Goal: Communication & Community: Answer question/provide support

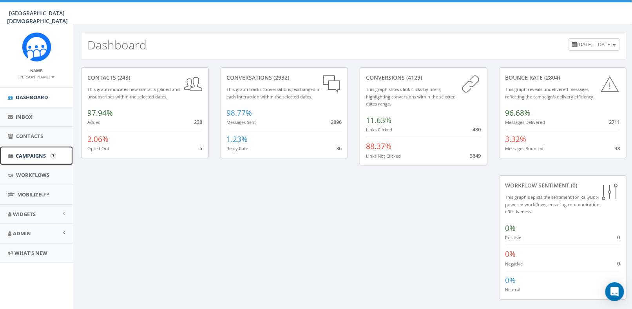
click at [22, 157] on span "Campaigns" at bounding box center [31, 155] width 30 height 7
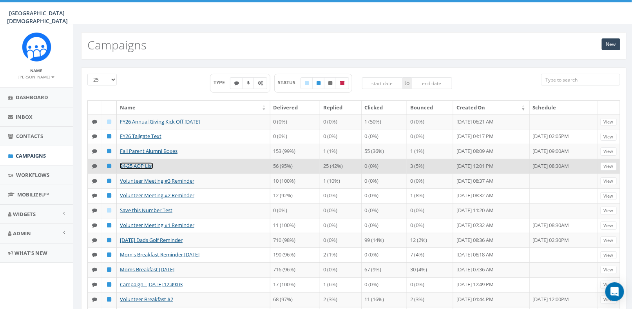
click at [141, 164] on link "24-25 AOP List" at bounding box center [136, 165] width 33 height 7
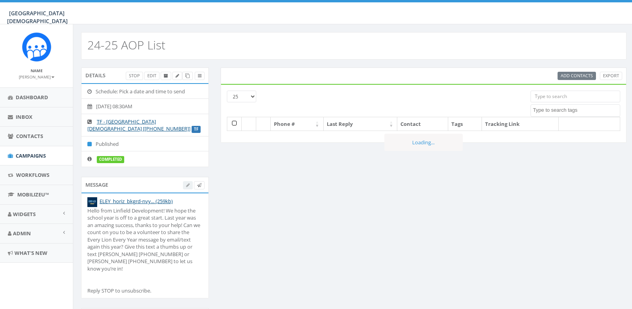
select select
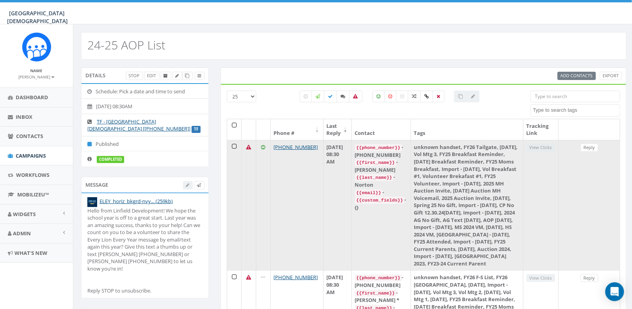
click at [261, 145] on icon at bounding box center [263, 147] width 4 height 5
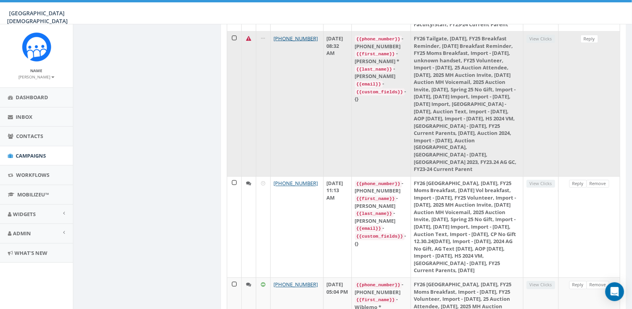
scroll to position [431, 0]
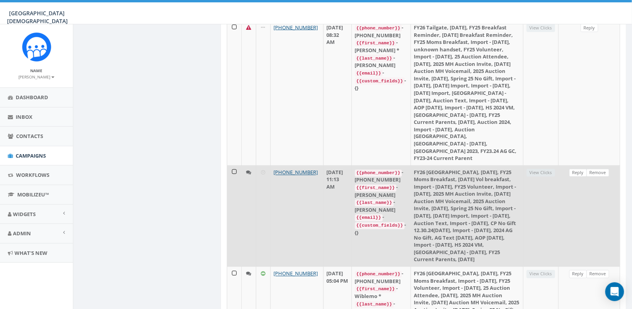
click at [247, 170] on icon at bounding box center [248, 172] width 5 height 5
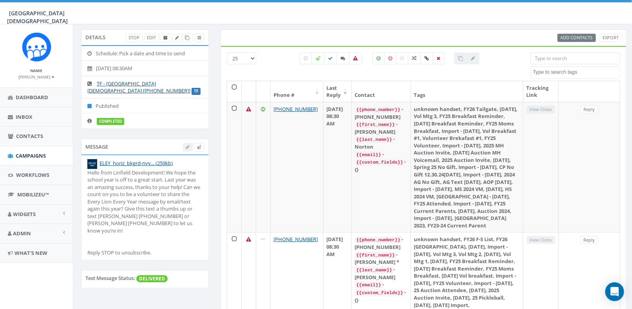
scroll to position [0, 0]
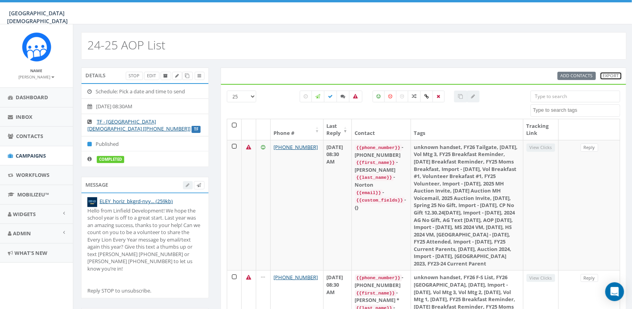
click at [609, 77] on link "Export" at bounding box center [611, 76] width 22 height 8
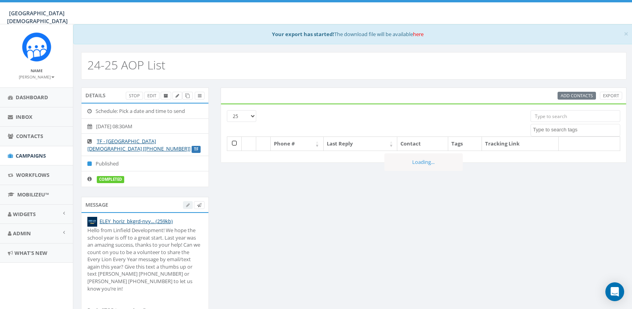
select select
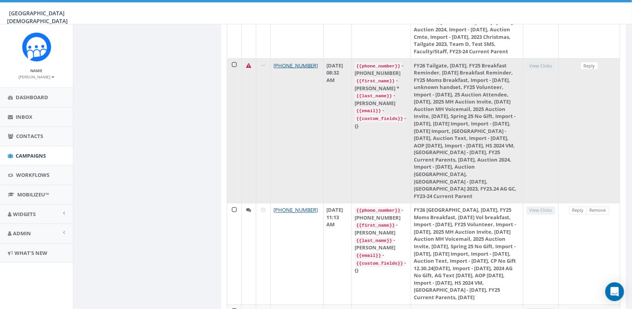
scroll to position [431, 0]
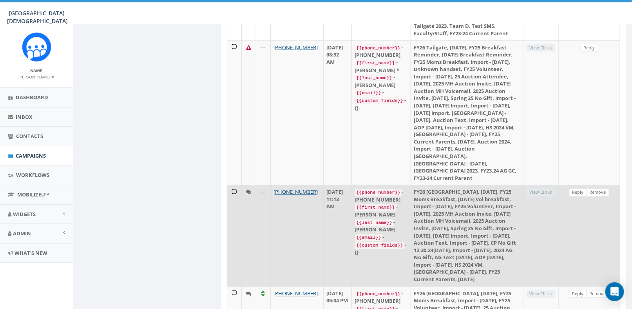
click at [547, 185] on td "View Clicks" at bounding box center [540, 235] width 35 height 101
click at [247, 190] on icon at bounding box center [248, 192] width 5 height 5
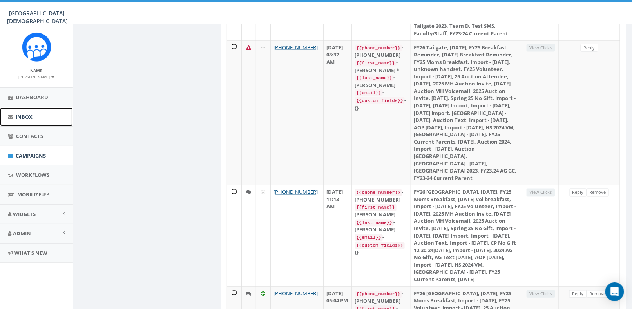
click at [18, 117] on span "Inbox" at bounding box center [24, 116] width 17 height 7
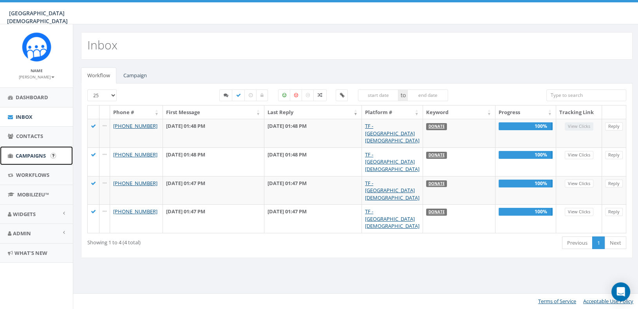
click at [26, 158] on span "Campaigns" at bounding box center [31, 155] width 30 height 7
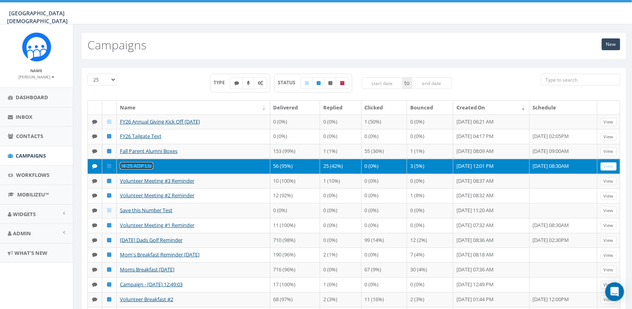
click at [135, 164] on link "24-25 AOP List" at bounding box center [136, 165] width 33 height 7
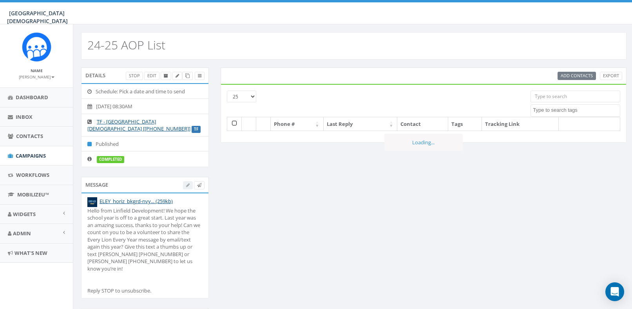
select select
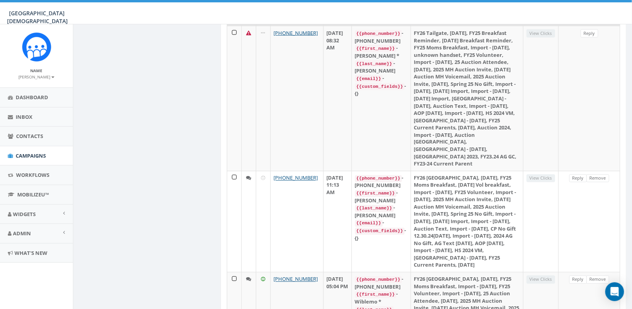
scroll to position [431, 0]
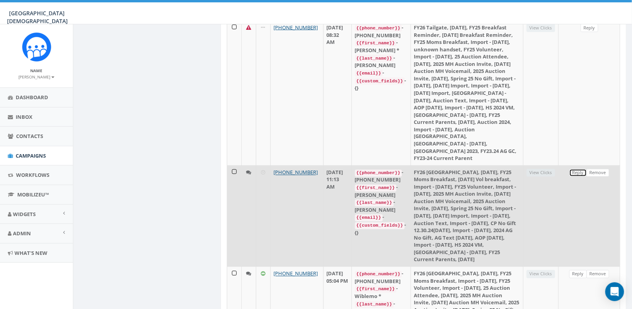
click at [581, 169] on link "Reply" at bounding box center [578, 173] width 18 height 8
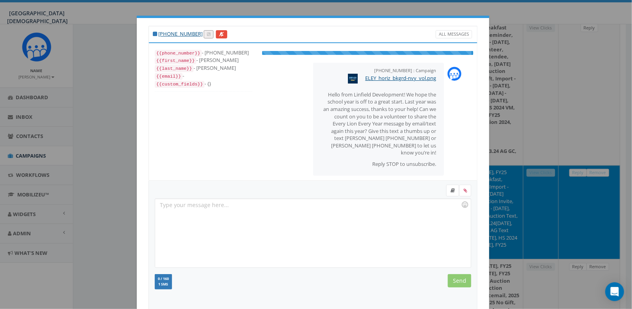
scroll to position [22, 0]
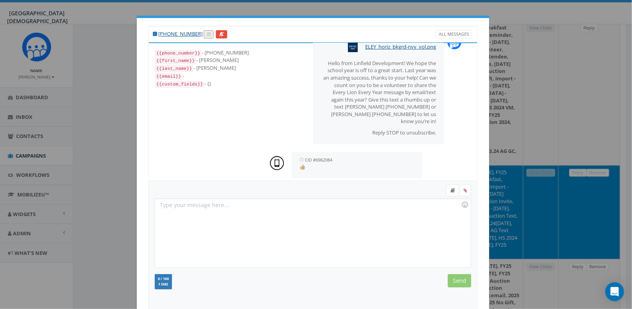
click at [540, 76] on div "+1 951-953-0157 All Messages {{phone_number}} - +19519530157 {{first_name}} - L…" at bounding box center [316, 154] width 632 height 309
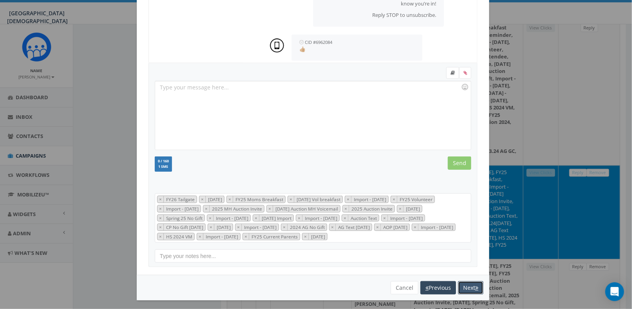
click at [470, 287] on button "Next" at bounding box center [470, 287] width 25 height 13
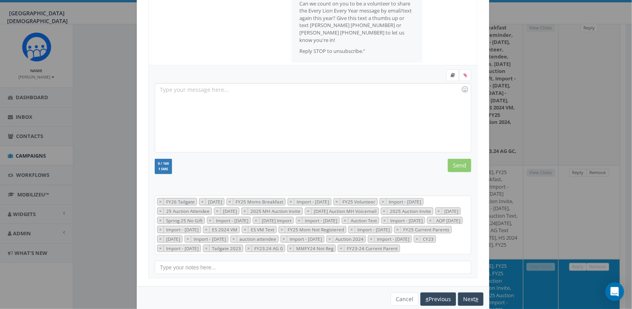
scroll to position [137, 0]
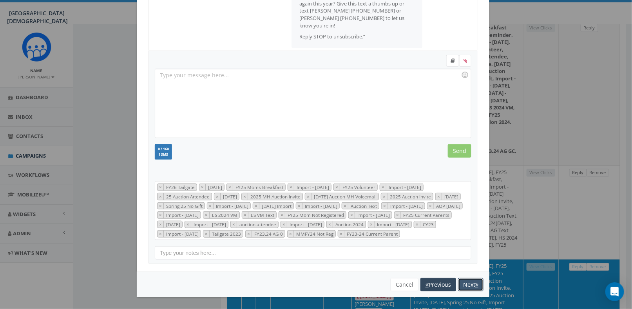
click at [469, 284] on button "Next" at bounding box center [470, 284] width 25 height 13
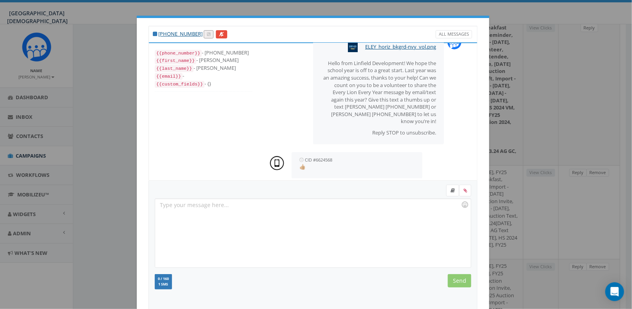
scroll to position [117, 0]
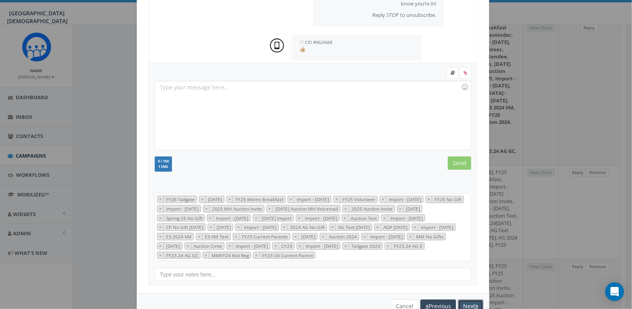
click at [475, 303] on icon "button" at bounding box center [476, 305] width 3 height 5
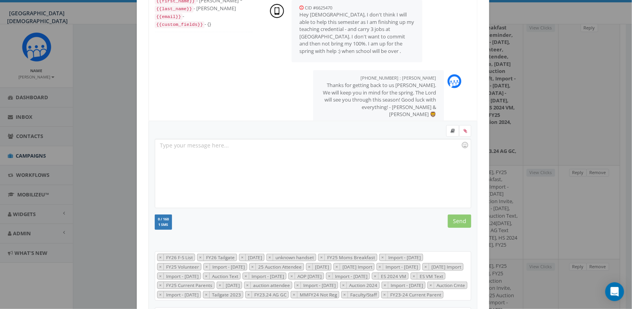
scroll to position [0, 0]
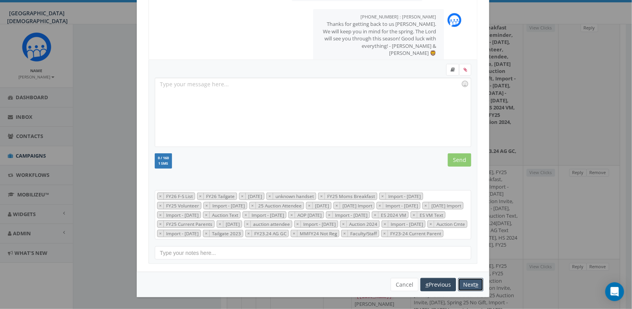
click at [464, 284] on button "Next" at bounding box center [470, 284] width 25 height 13
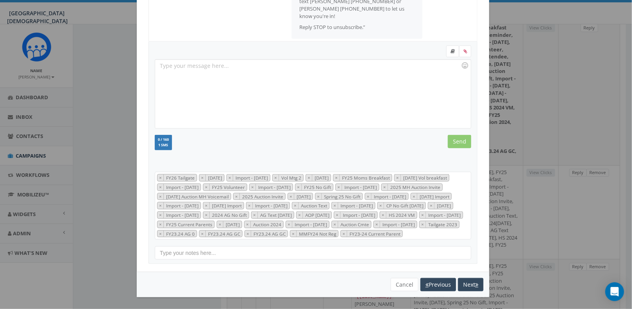
scroll to position [146, 0]
click at [462, 281] on button "Next" at bounding box center [470, 284] width 25 height 13
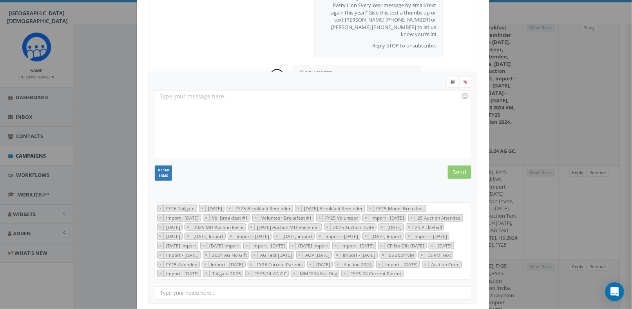
scroll to position [0, 0]
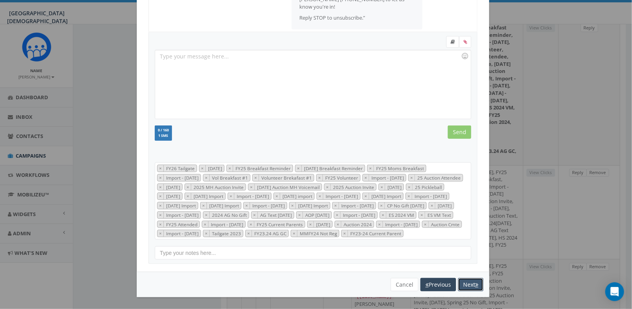
click at [461, 283] on button "Next" at bounding box center [470, 284] width 25 height 13
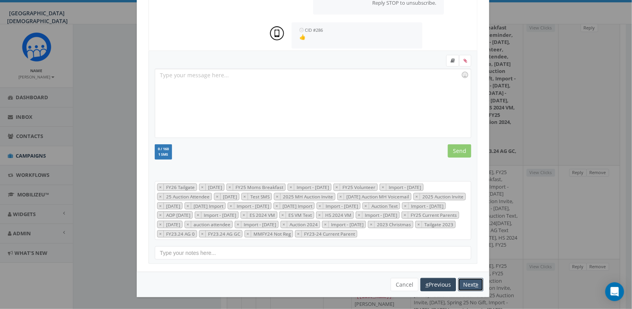
click at [461, 286] on button "Next" at bounding box center [470, 284] width 25 height 13
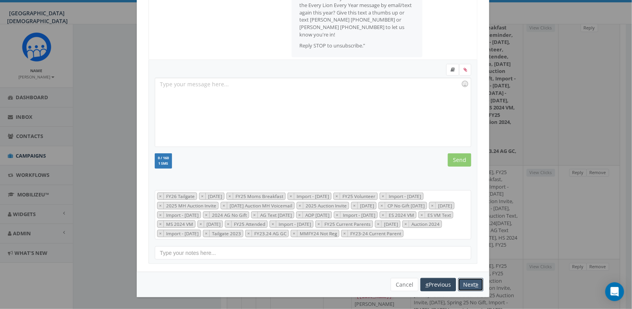
click at [466, 286] on button "Next" at bounding box center [470, 284] width 25 height 13
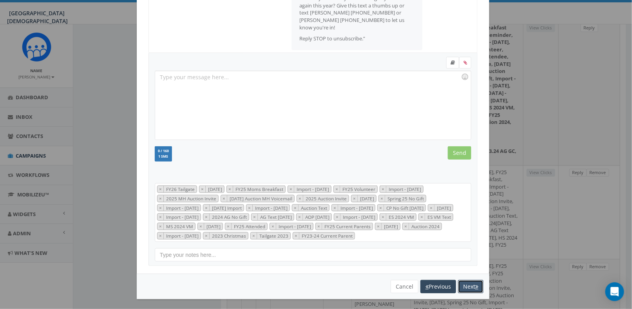
click at [464, 285] on button "Next" at bounding box center [470, 286] width 25 height 13
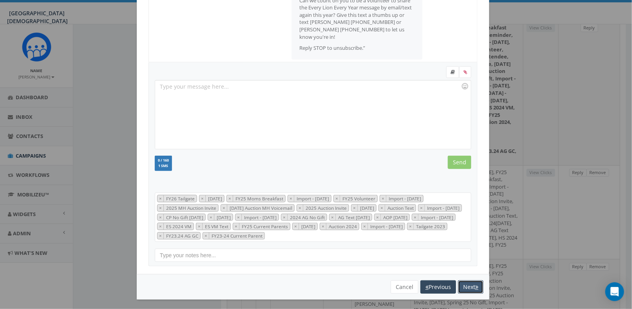
click at [463, 285] on button "Next" at bounding box center [470, 286] width 25 height 13
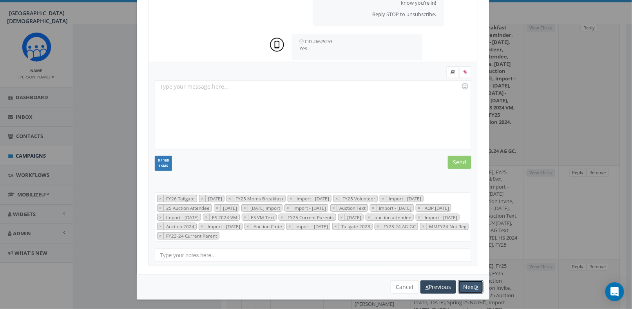
click at [471, 285] on button "Next" at bounding box center [470, 286] width 25 height 13
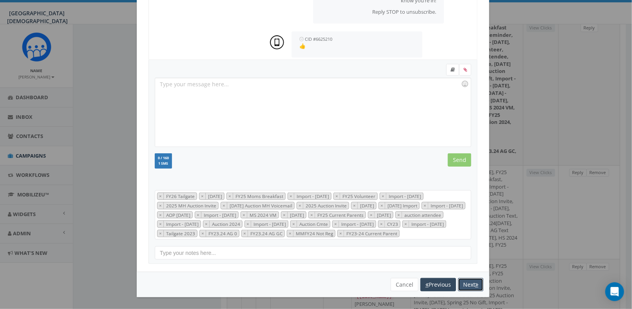
click at [465, 284] on button "Next" at bounding box center [470, 284] width 25 height 13
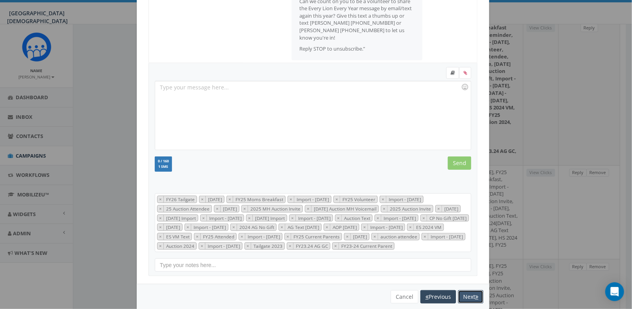
click at [470, 300] on button "Next" at bounding box center [470, 296] width 25 height 13
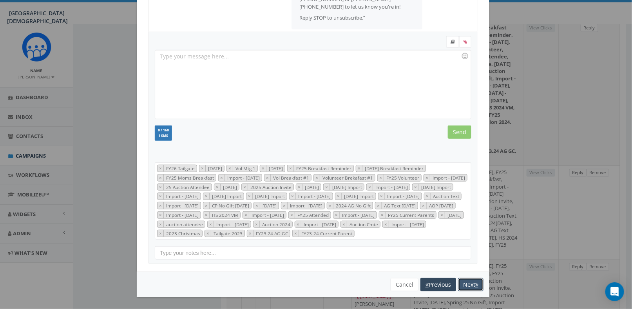
click at [466, 286] on button "Next" at bounding box center [470, 284] width 25 height 13
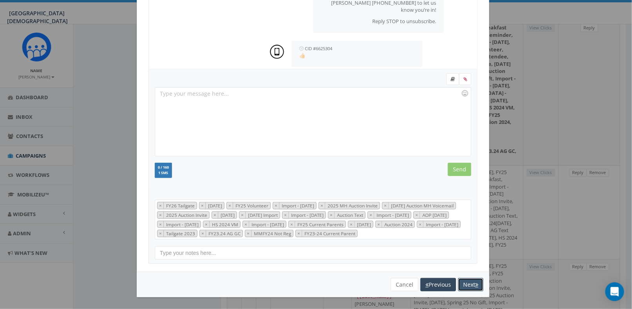
click at [465, 289] on button "Next" at bounding box center [470, 284] width 25 height 13
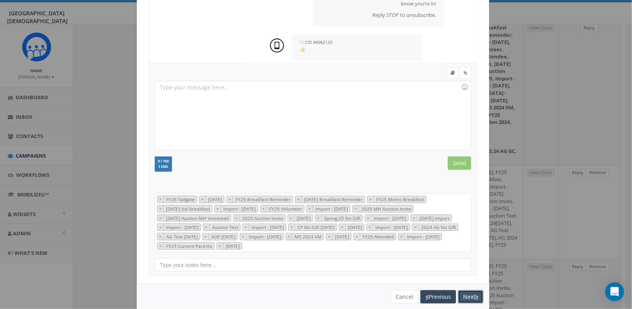
click at [463, 295] on button "Next" at bounding box center [470, 296] width 25 height 13
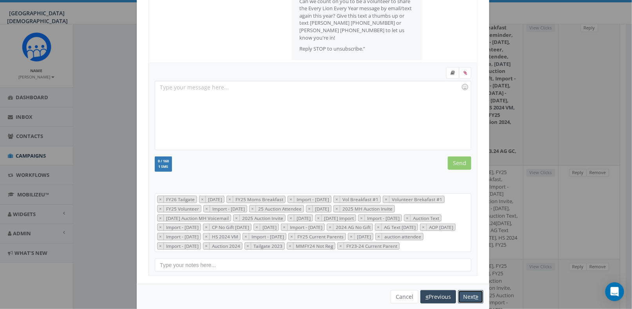
click at [461, 296] on button "Next" at bounding box center [470, 296] width 25 height 13
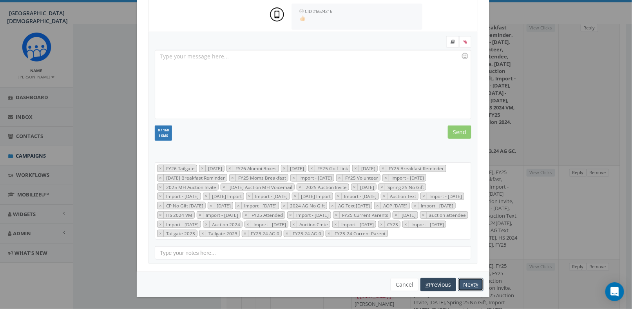
click at [464, 283] on button "Next" at bounding box center [470, 284] width 25 height 13
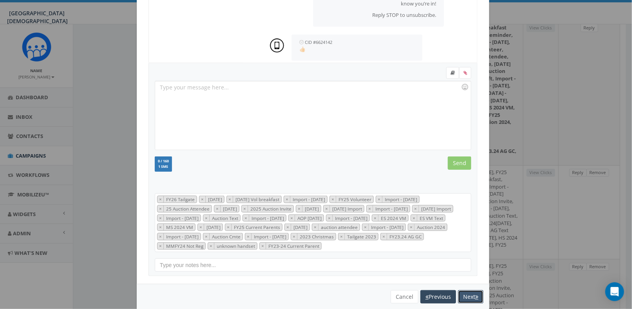
click at [466, 294] on button "Next" at bounding box center [470, 296] width 25 height 13
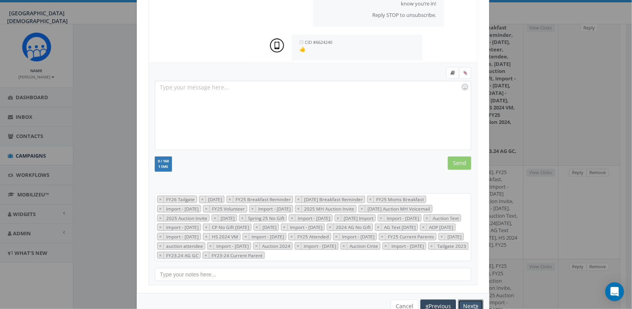
click at [463, 305] on button "Next" at bounding box center [470, 305] width 25 height 13
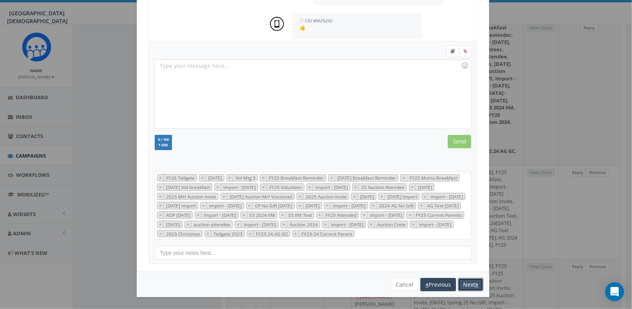
click at [461, 287] on button "Next" at bounding box center [470, 284] width 25 height 13
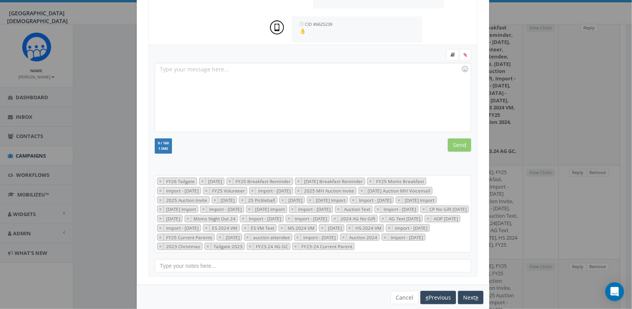
scroll to position [146, 0]
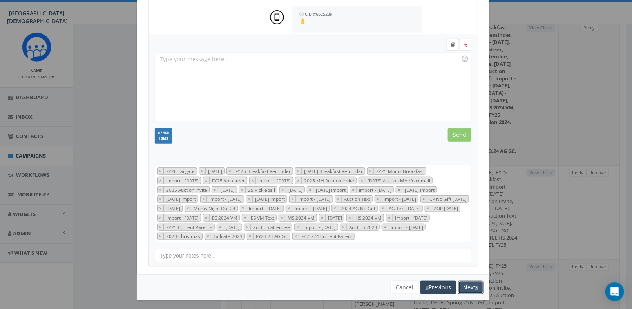
click at [465, 286] on button "Next" at bounding box center [470, 286] width 25 height 13
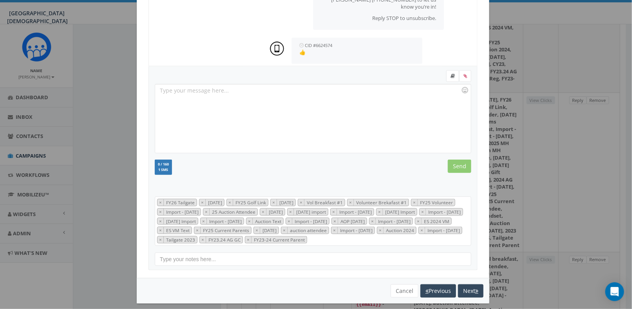
scroll to position [128, 0]
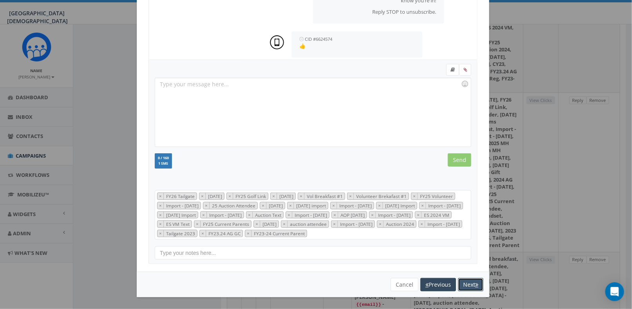
click at [469, 284] on button "Next" at bounding box center [470, 284] width 25 height 13
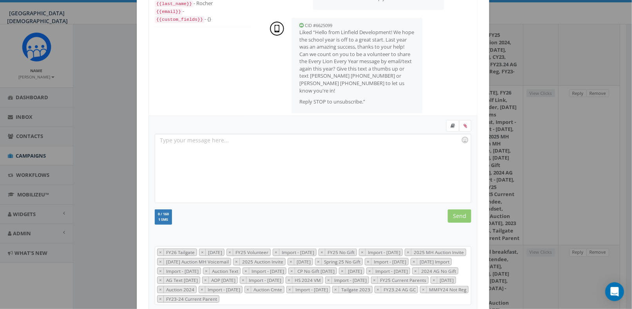
scroll to position [0, 0]
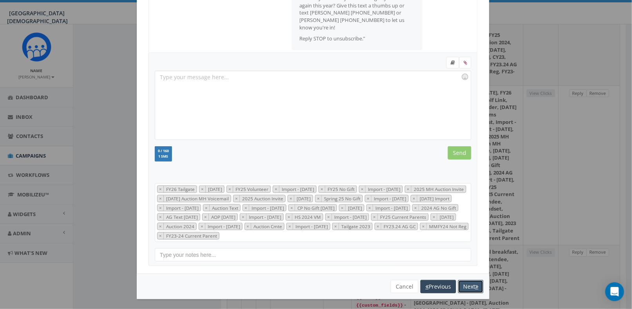
click at [470, 288] on button "Next" at bounding box center [470, 286] width 25 height 13
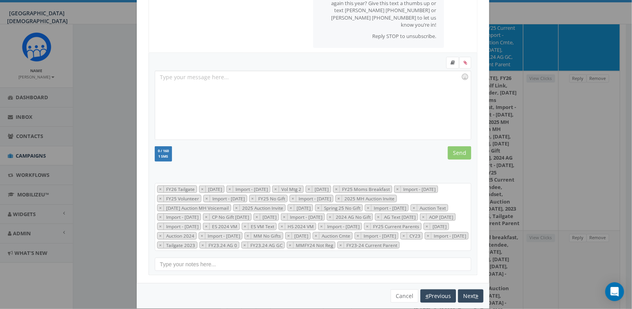
scroll to position [110, 0]
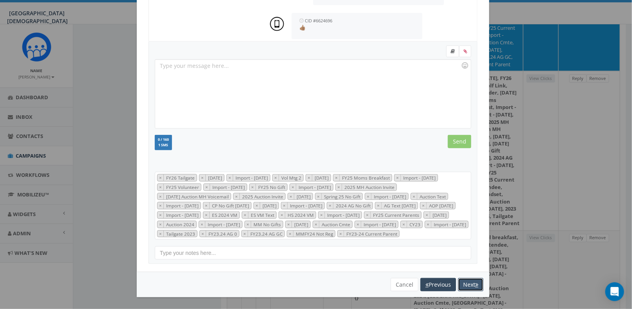
click at [463, 286] on button "Next" at bounding box center [470, 284] width 25 height 13
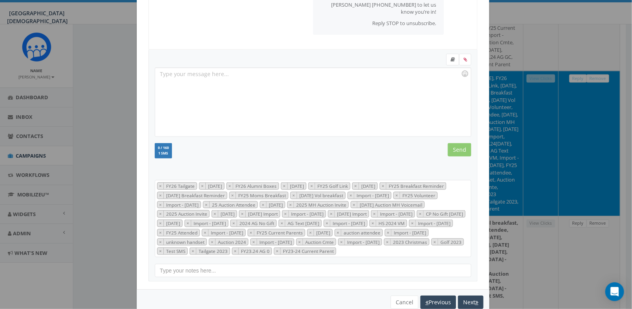
scroll to position [155, 0]
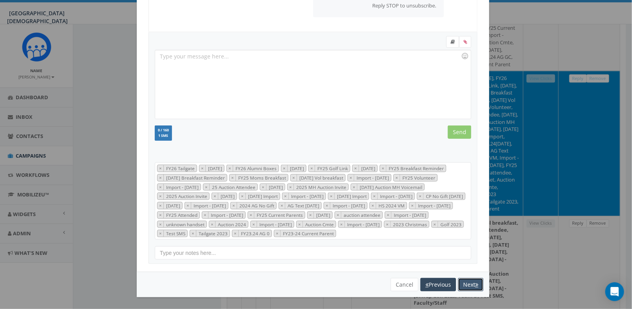
click at [475, 282] on icon "button" at bounding box center [476, 284] width 3 height 5
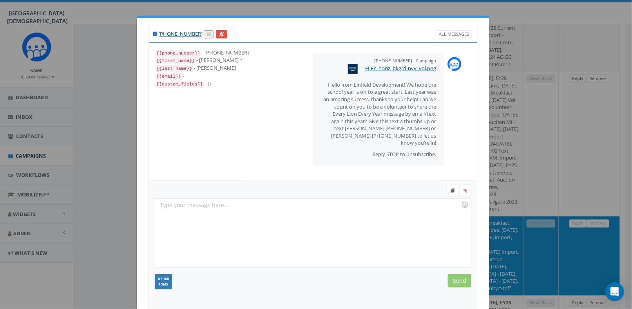
scroll to position [109, 0]
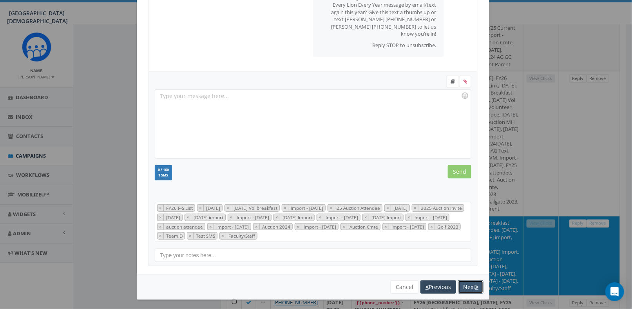
click at [467, 280] on button "Next" at bounding box center [470, 286] width 25 height 13
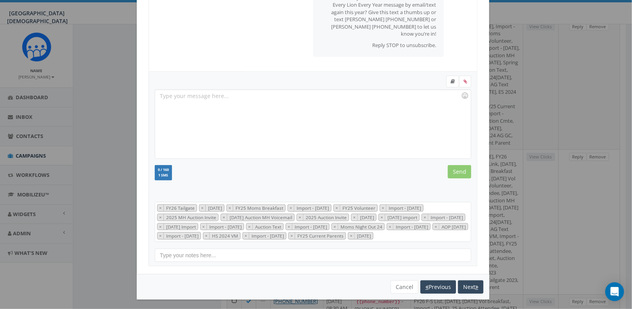
scroll to position [117, 0]
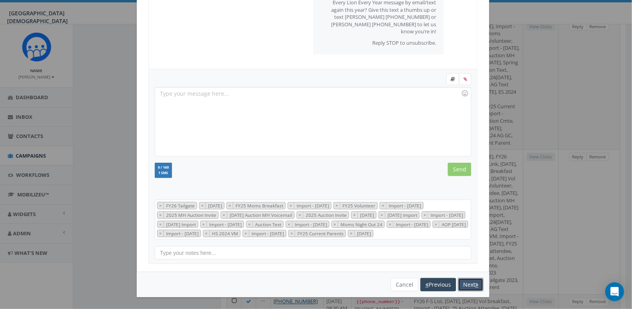
click at [468, 286] on button "Next" at bounding box center [470, 284] width 25 height 13
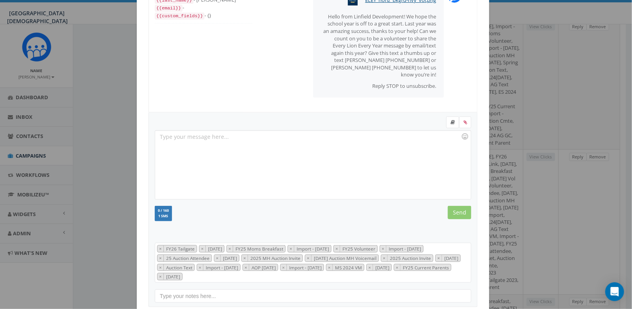
scroll to position [0, 0]
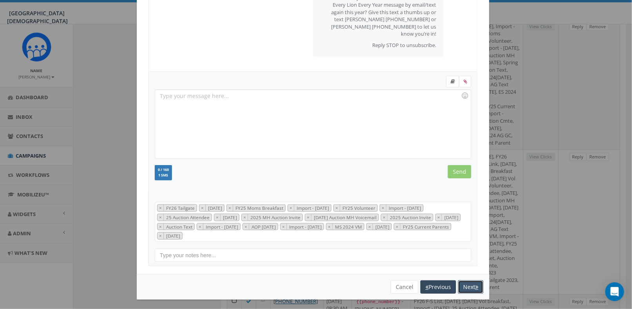
click at [464, 284] on button "Next" at bounding box center [470, 286] width 25 height 13
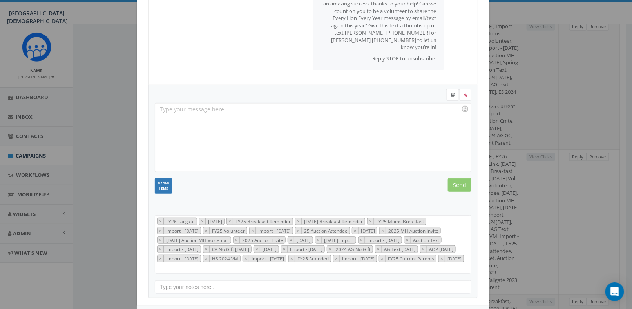
scroll to position [117, 0]
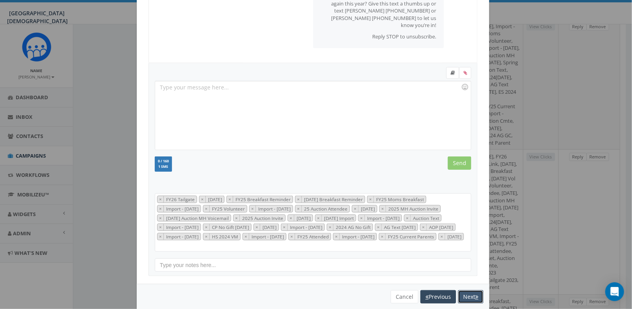
click at [465, 296] on button "Next" at bounding box center [470, 296] width 25 height 13
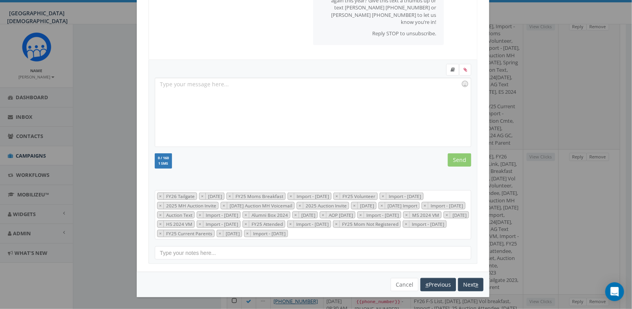
scroll to position [128, 0]
click at [463, 284] on button "Next" at bounding box center [470, 284] width 25 height 13
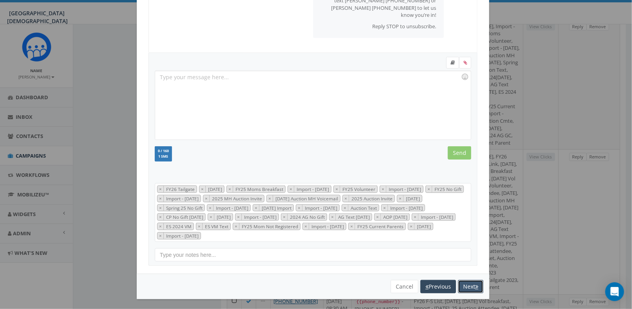
click at [464, 281] on button "Next" at bounding box center [470, 286] width 25 height 13
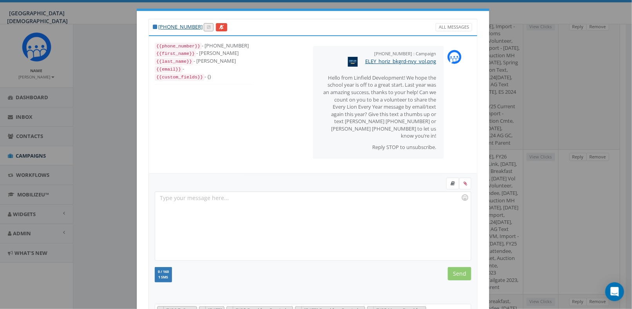
scroll to position [0, 0]
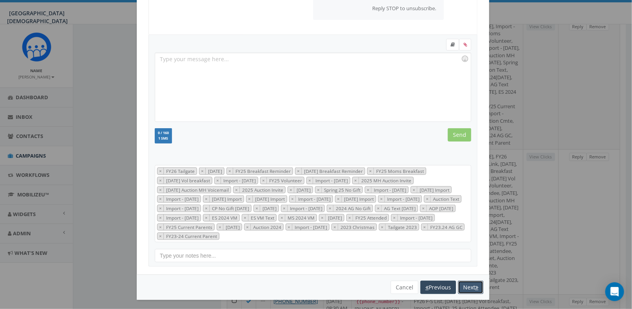
click at [469, 280] on button "Next" at bounding box center [470, 286] width 25 height 13
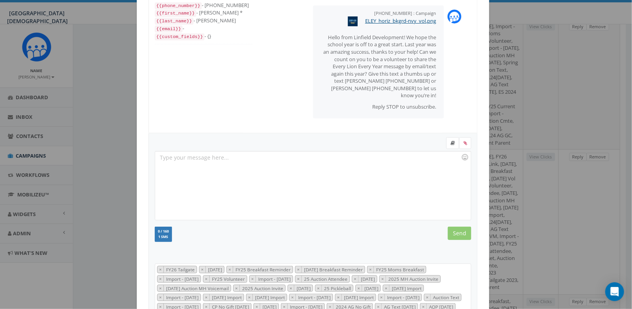
scroll to position [146, 0]
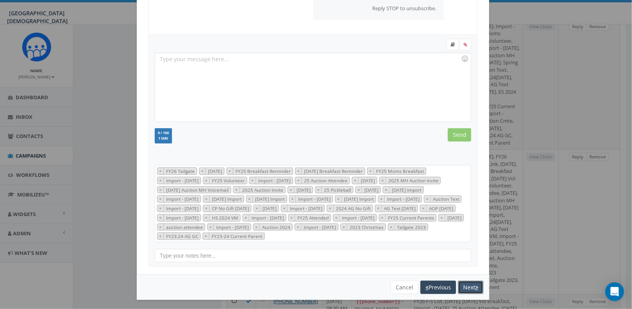
click at [470, 280] on button "Next" at bounding box center [470, 286] width 25 height 13
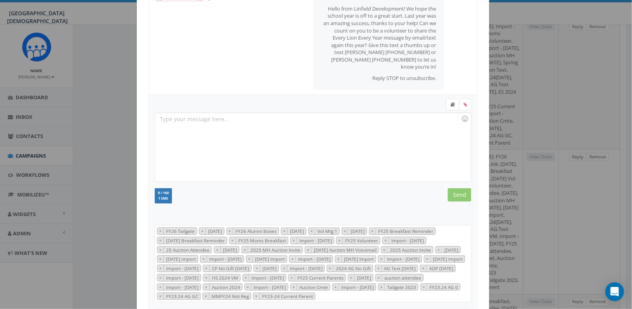
scroll to position [0, 0]
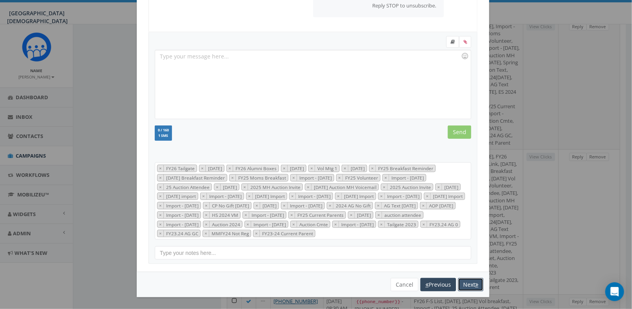
click at [468, 282] on button "Next" at bounding box center [470, 284] width 25 height 13
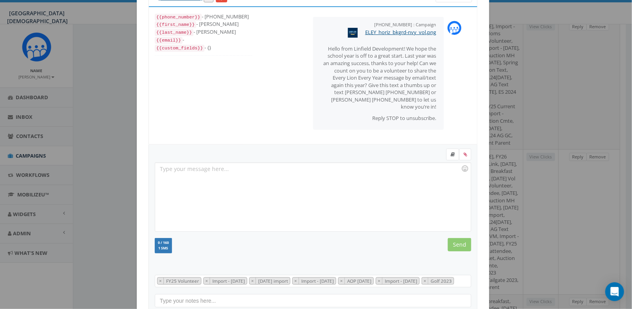
scroll to position [91, 0]
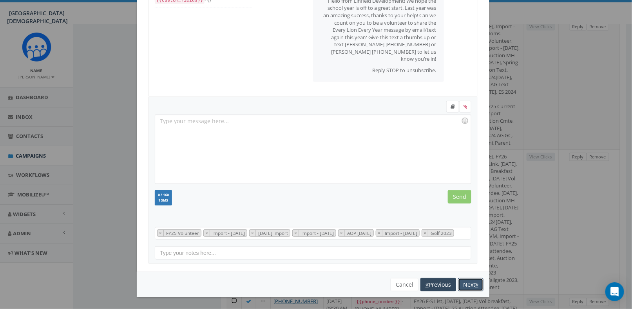
click at [463, 284] on button "Next" at bounding box center [470, 284] width 25 height 13
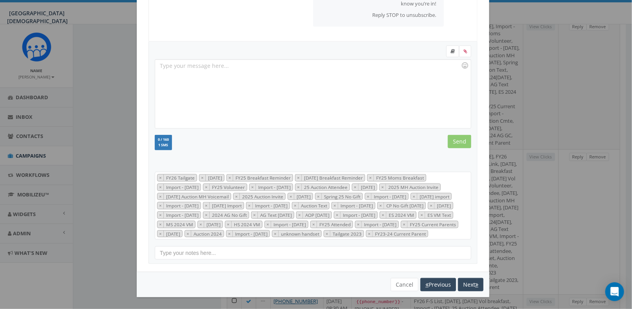
scroll to position [146, 0]
click at [472, 285] on button "Next" at bounding box center [470, 284] width 25 height 13
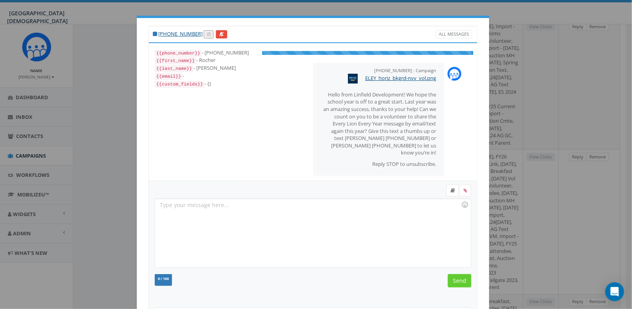
scroll to position [217, 0]
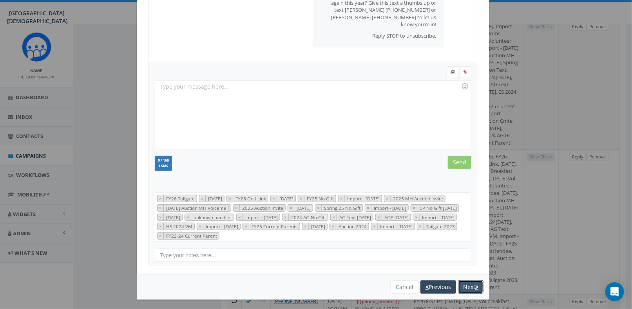
click at [465, 286] on button "Next" at bounding box center [470, 286] width 25 height 13
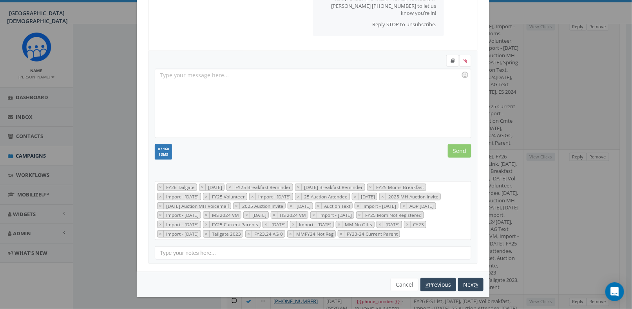
scroll to position [137, 0]
click at [465, 284] on button "Next" at bounding box center [470, 284] width 25 height 13
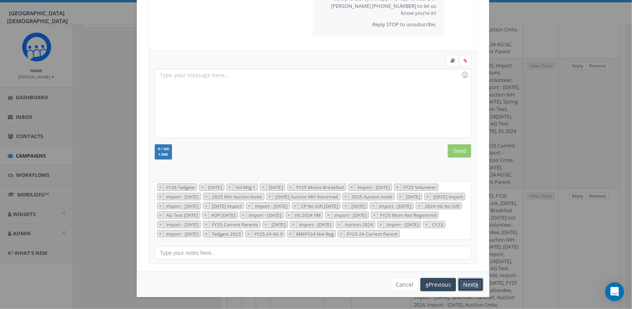
click at [475, 282] on icon "button" at bounding box center [476, 284] width 3 height 5
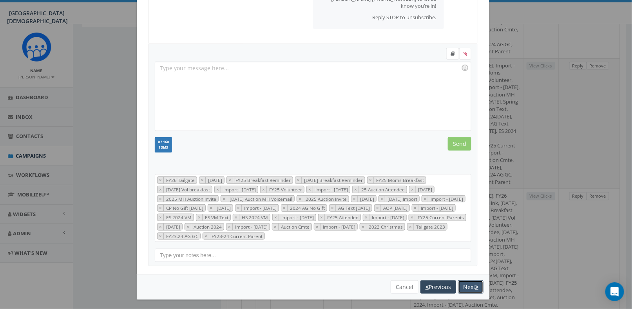
click at [464, 282] on button "Next" at bounding box center [470, 286] width 25 height 13
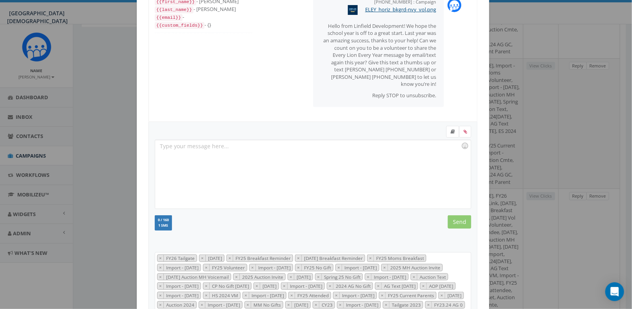
scroll to position [0, 0]
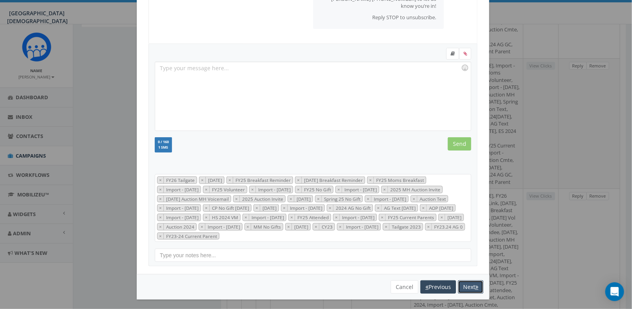
click at [475, 284] on icon "button" at bounding box center [476, 286] width 3 height 5
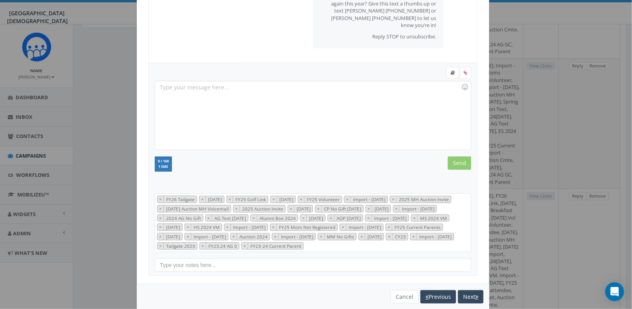
scroll to position [137, 0]
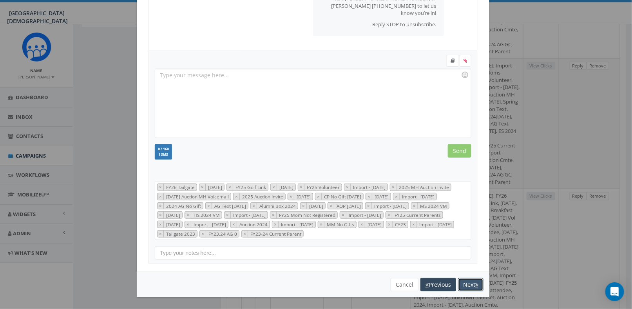
click at [464, 284] on button "Next" at bounding box center [470, 284] width 25 height 13
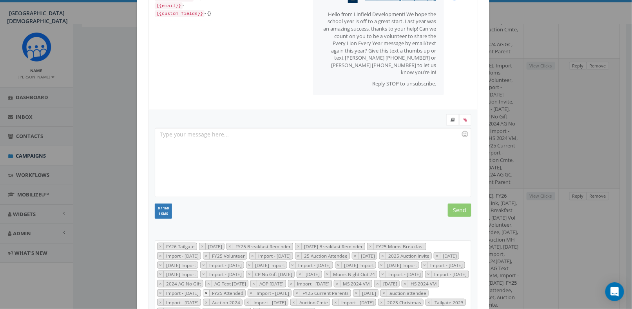
scroll to position [155, 0]
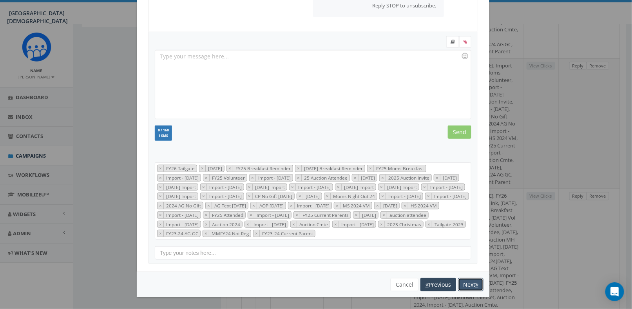
click at [463, 285] on button "Next" at bounding box center [470, 284] width 25 height 13
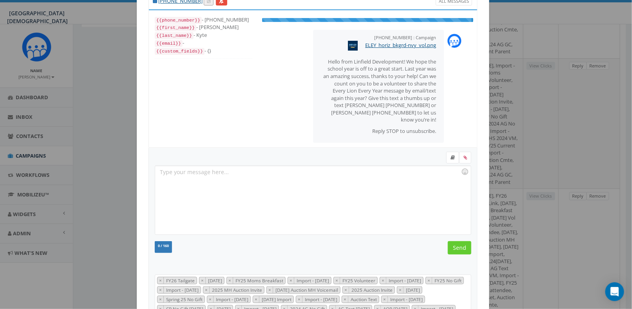
scroll to position [0, 0]
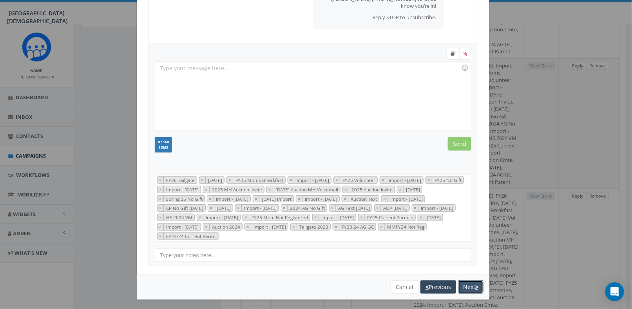
click at [471, 284] on button "Next" at bounding box center [470, 286] width 25 height 13
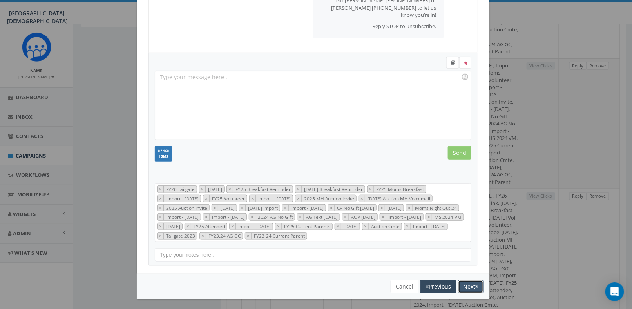
click at [463, 286] on button "Next" at bounding box center [470, 286] width 25 height 13
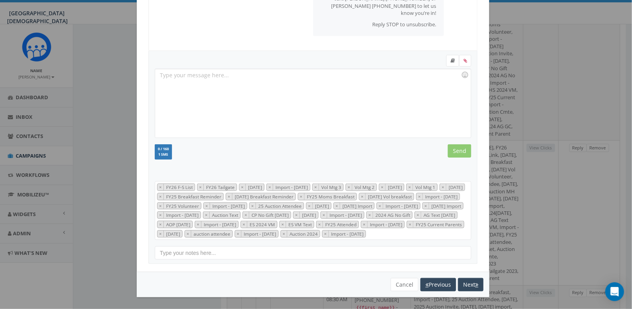
scroll to position [416, 0]
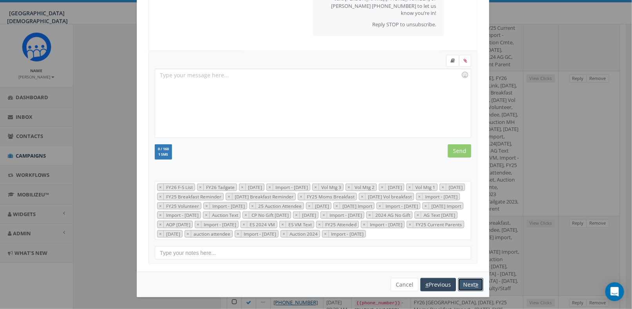
click at [460, 284] on button "Next" at bounding box center [470, 284] width 25 height 13
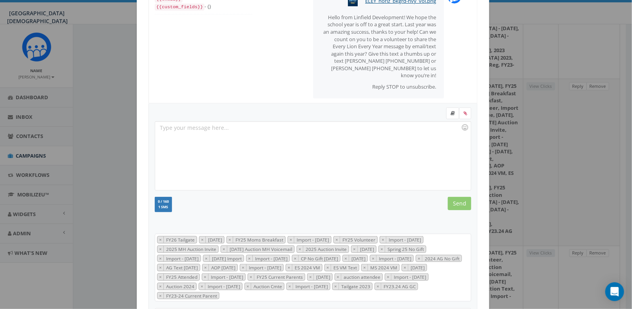
scroll to position [0, 0]
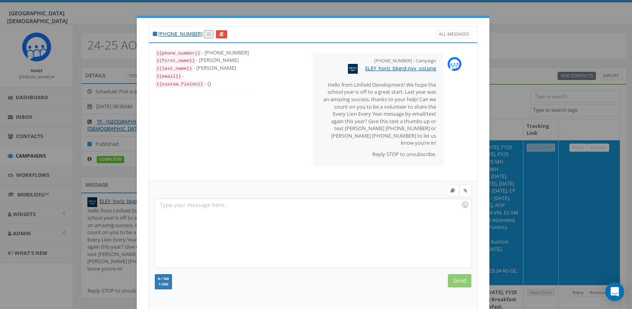
select select
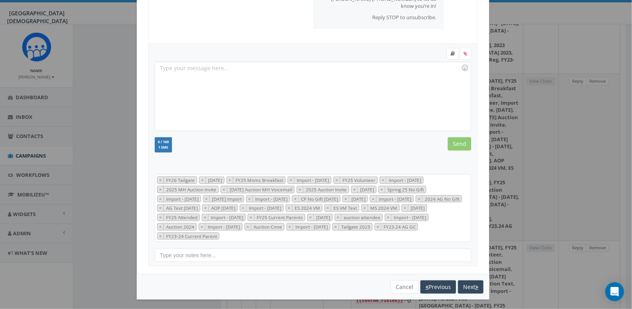
scroll to position [441, 0]
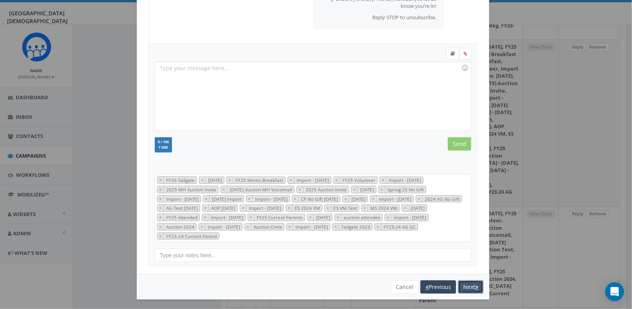
click at [463, 286] on button "Next" at bounding box center [470, 286] width 25 height 13
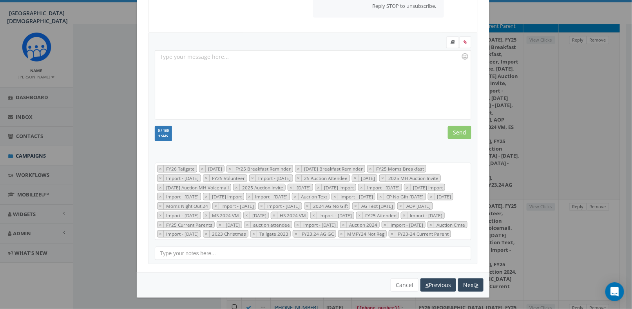
scroll to position [155, 0]
click at [464, 284] on button "Next" at bounding box center [470, 284] width 25 height 13
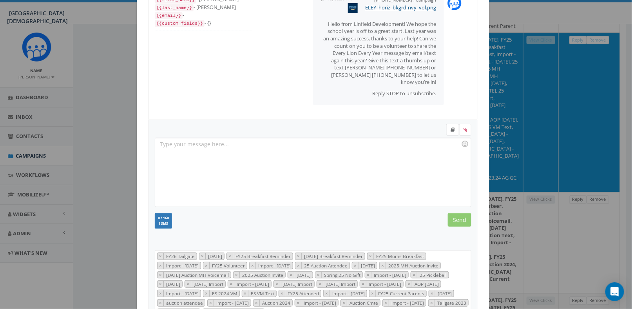
scroll to position [0, 0]
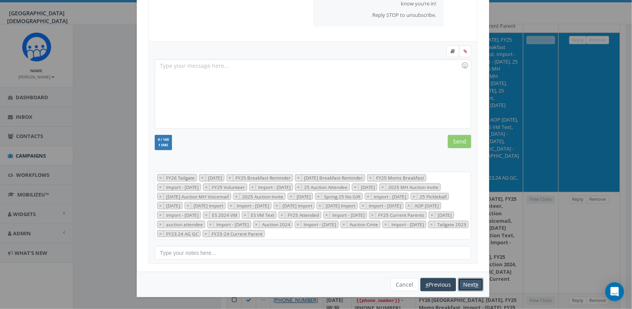
click at [469, 286] on button "Next" at bounding box center [470, 284] width 25 height 13
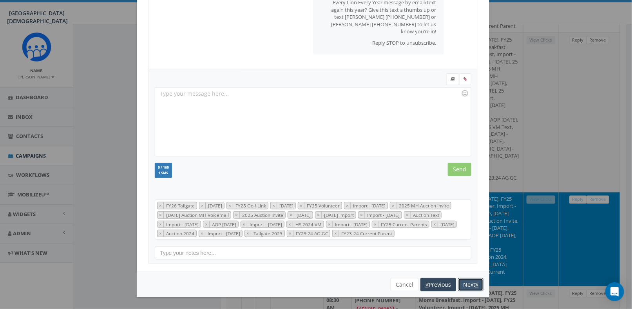
click at [468, 286] on button "Next" at bounding box center [470, 284] width 25 height 13
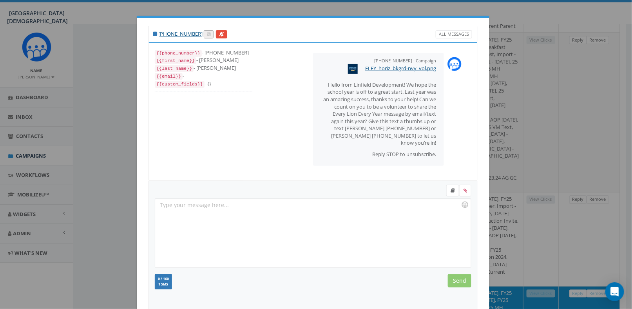
click at [419, 224] on div at bounding box center [312, 233] width 315 height 69
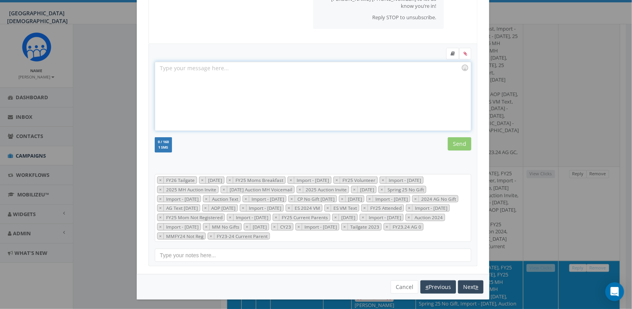
scroll to position [472, 0]
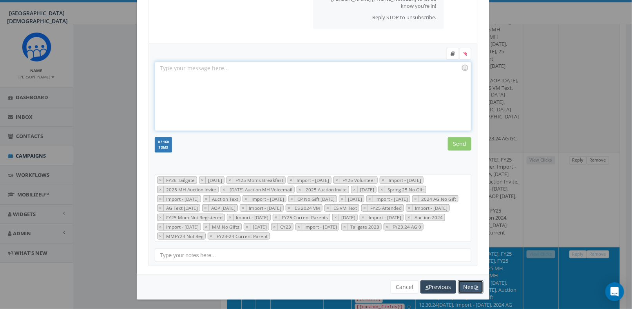
click at [465, 287] on button "Next" at bounding box center [470, 286] width 25 height 13
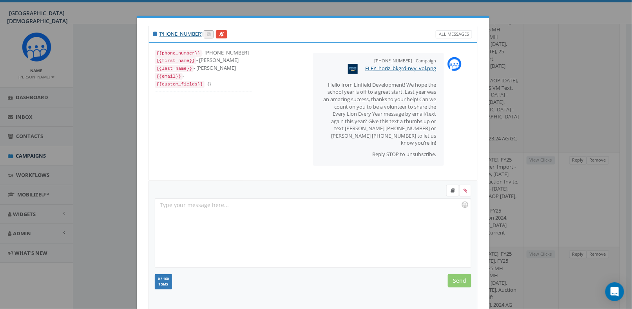
scroll to position [313, 0]
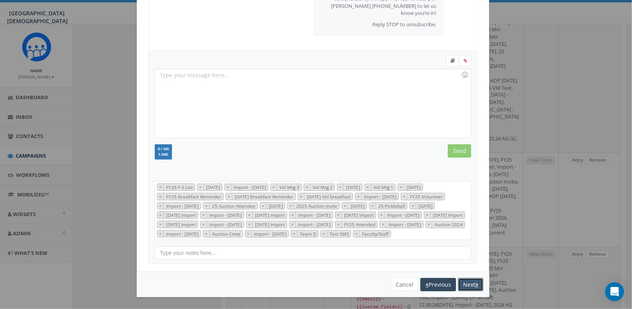
click at [462, 283] on button "Next" at bounding box center [470, 284] width 25 height 13
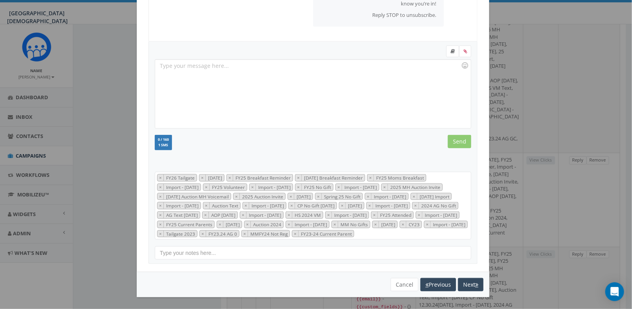
scroll to position [146, 0]
click at [461, 281] on button "Next" at bounding box center [470, 284] width 25 height 13
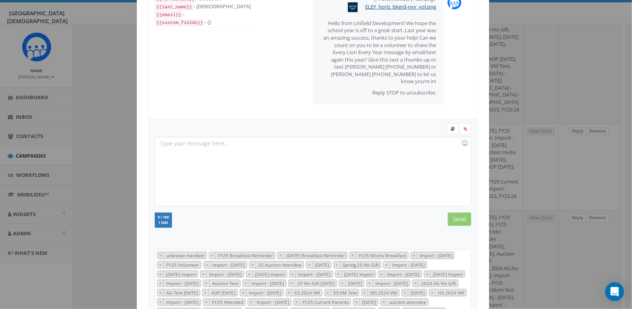
scroll to position [155, 0]
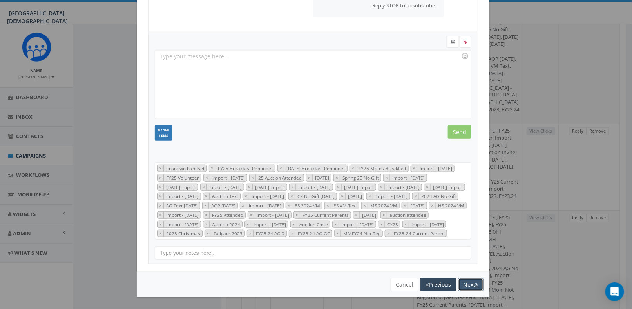
click at [465, 284] on button "Next" at bounding box center [470, 284] width 25 height 13
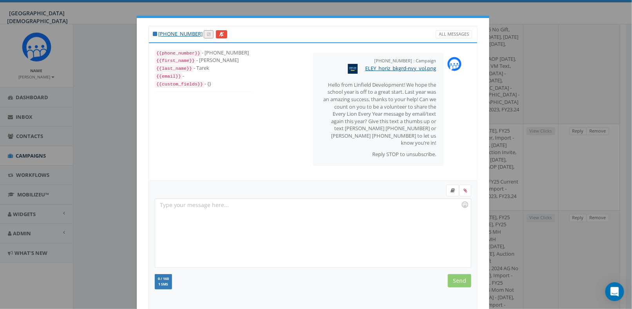
scroll to position [353, 0]
click at [358, 211] on div at bounding box center [312, 233] width 315 height 69
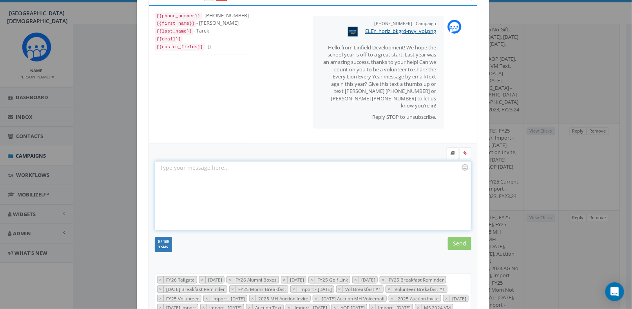
scroll to position [146, 0]
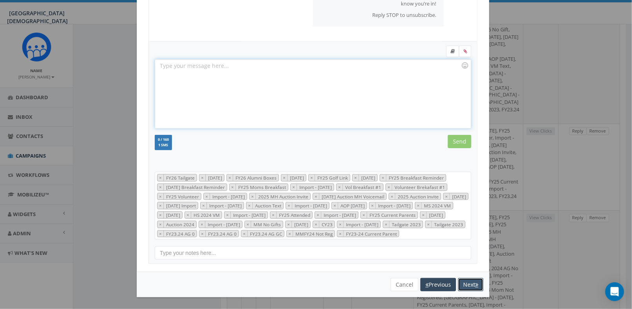
click at [466, 283] on button "Next" at bounding box center [470, 284] width 25 height 13
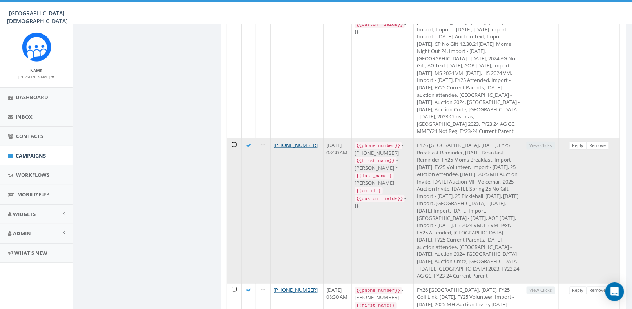
scroll to position [431, 0]
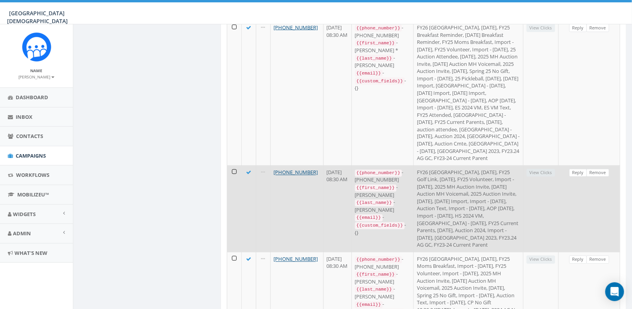
click at [294, 184] on td "+1 619-218-5591" at bounding box center [297, 208] width 53 height 87
click at [581, 169] on link "Reply" at bounding box center [578, 173] width 18 height 8
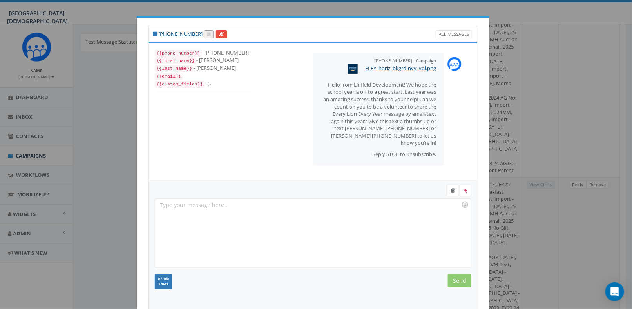
scroll to position [117, 0]
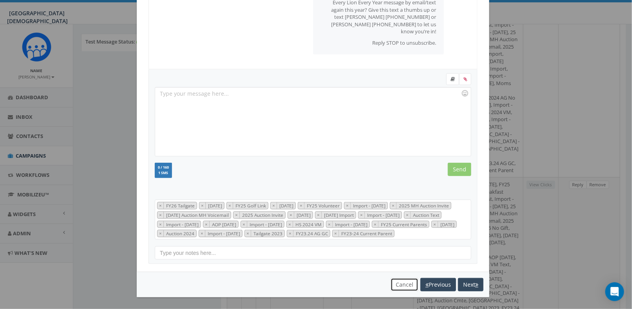
click at [401, 285] on button "Cancel" at bounding box center [404, 284] width 28 height 13
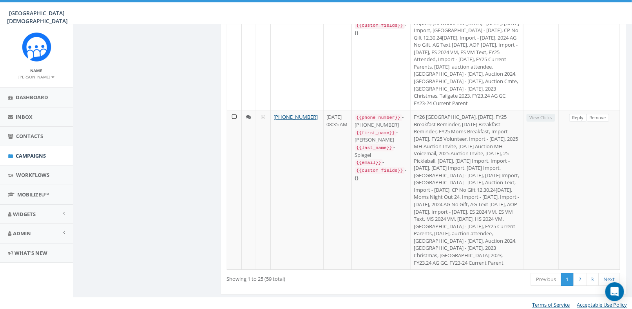
scroll to position [3026, 0]
click at [607, 275] on link "Next" at bounding box center [609, 277] width 22 height 13
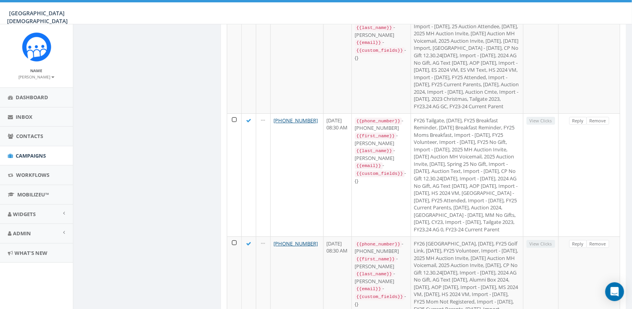
scroll to position [2200, 0]
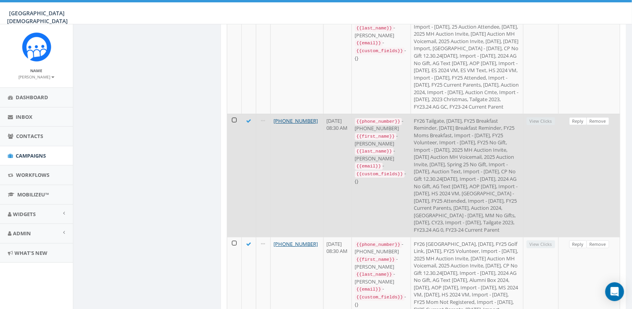
click at [459, 202] on td "FY26 Tailgate, 2025/10/04, FY25 Breakfast Reminder, 9.9.25 Breakfast Reminder, …" at bounding box center [467, 175] width 112 height 123
click at [572, 125] on link "Reply" at bounding box center [578, 121] width 18 height 8
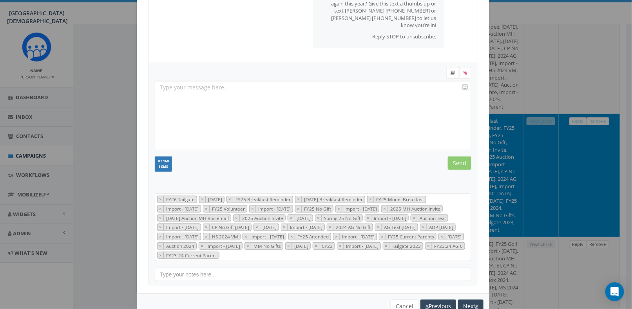
scroll to position [137, 0]
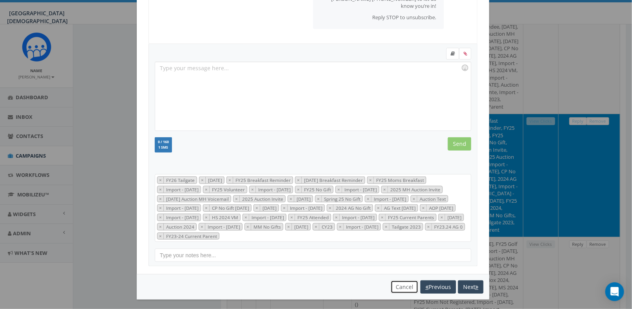
click at [405, 285] on button "Cancel" at bounding box center [404, 286] width 28 height 13
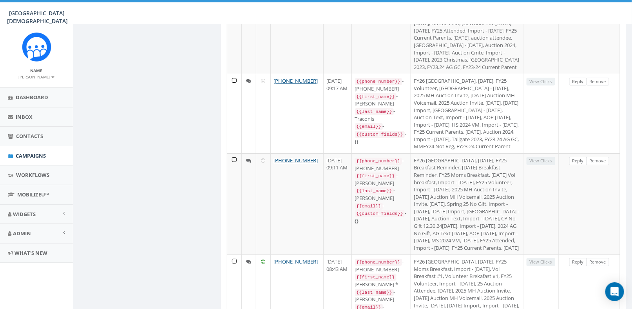
scroll to position [0, 0]
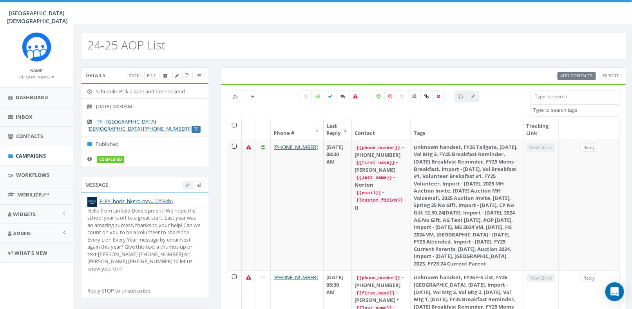
click at [573, 96] on input "search" at bounding box center [575, 96] width 90 height 12
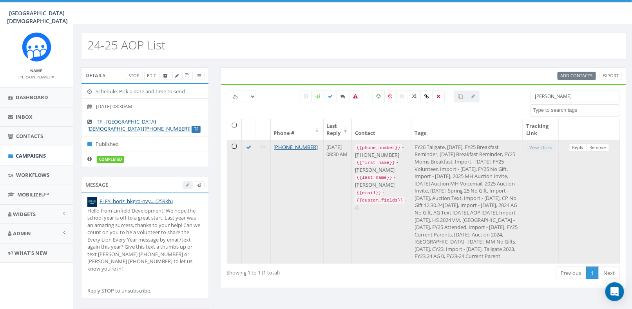
click at [465, 190] on td "FY26 Tailgate, 2025/10/04, FY25 Breakfast Reminder, 9.9.25 Breakfast Reminder, …" at bounding box center [467, 201] width 112 height 123
click at [300, 169] on td "+1 909-560-2311" at bounding box center [297, 201] width 53 height 123
click at [574, 146] on link "Reply" at bounding box center [578, 147] width 18 height 8
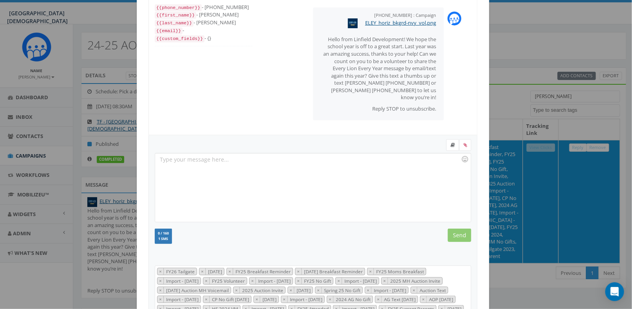
scroll to position [117, 0]
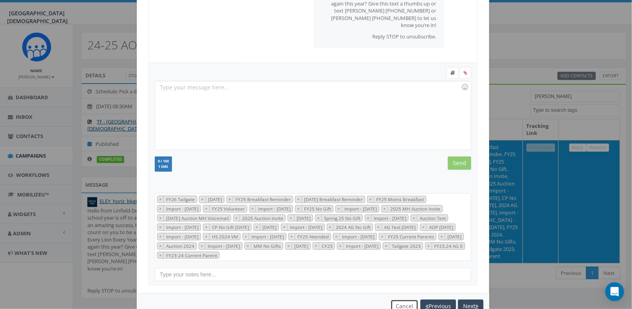
click at [403, 302] on button "Cancel" at bounding box center [404, 305] width 28 height 13
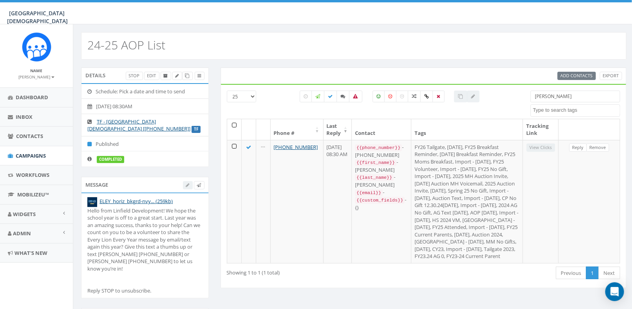
drag, startPoint x: 541, startPoint y: 94, endPoint x: 524, endPoint y: 94, distance: 17.2
click at [524, 94] on div "25 50 100 All 0 contact(s) on current page All 1 contact(s) filtered limon 2023…" at bounding box center [423, 104] width 405 height 28
type input "mendyk"
